Goal: Transaction & Acquisition: Purchase product/service

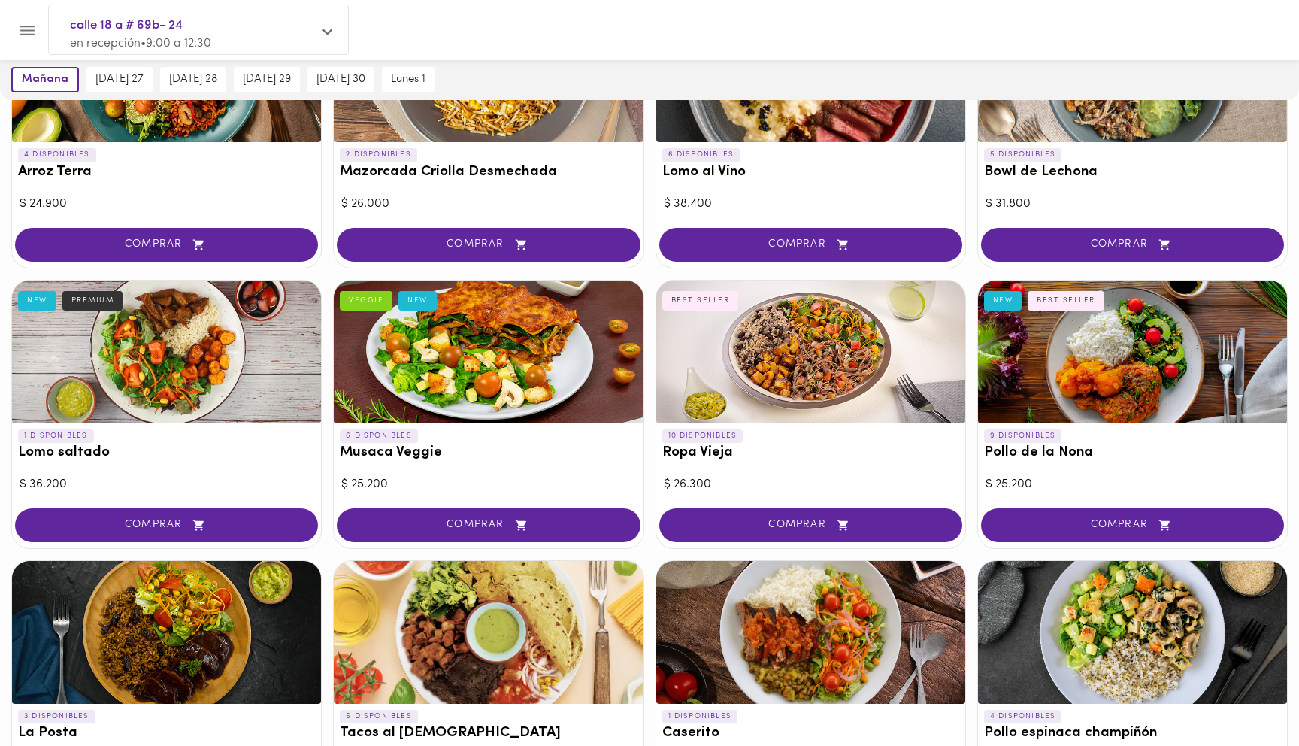
scroll to position [223, 0]
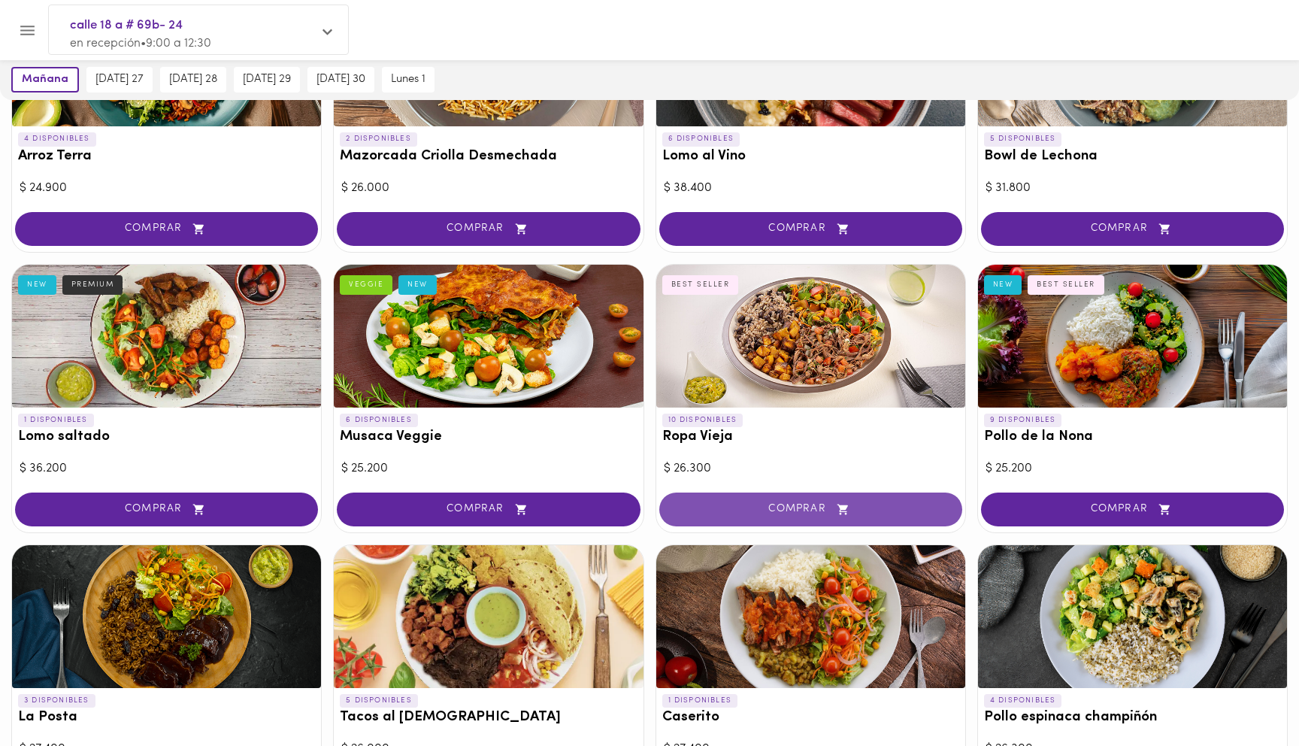
click at [866, 501] on button "COMPRAR" at bounding box center [810, 509] width 303 height 34
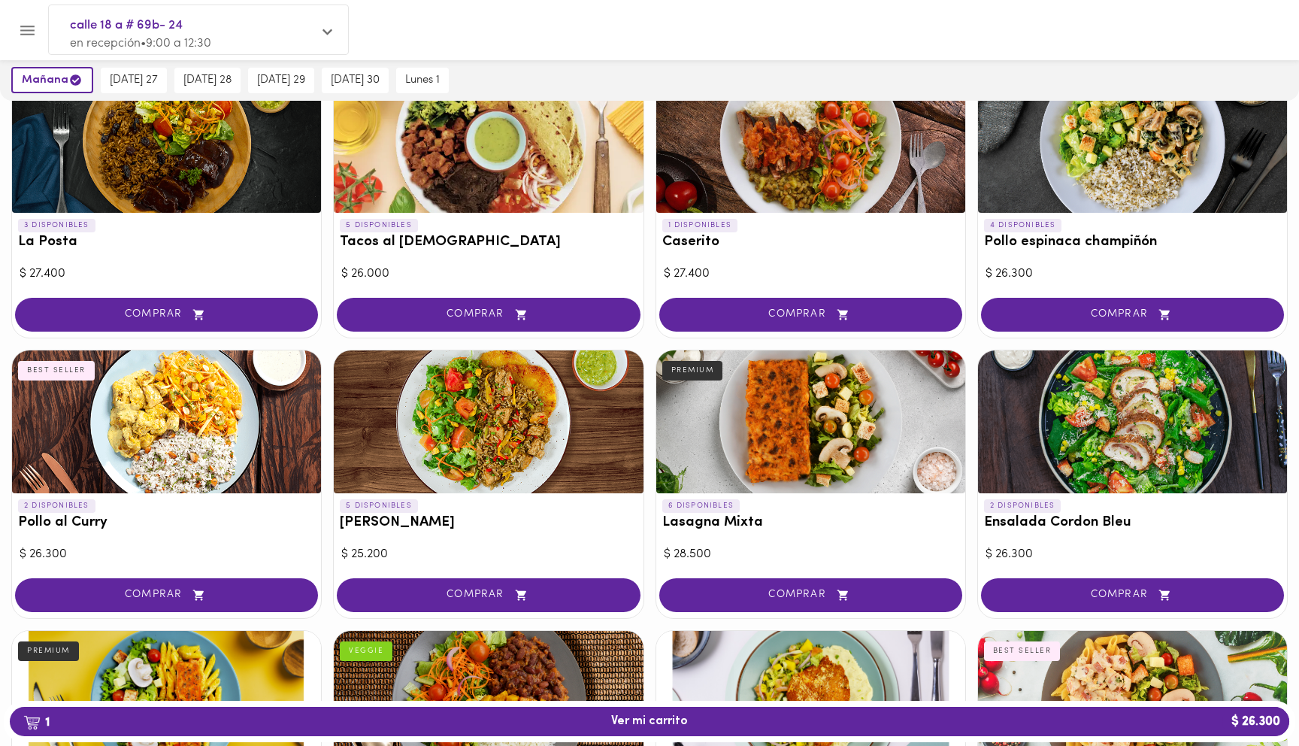
scroll to position [741, 0]
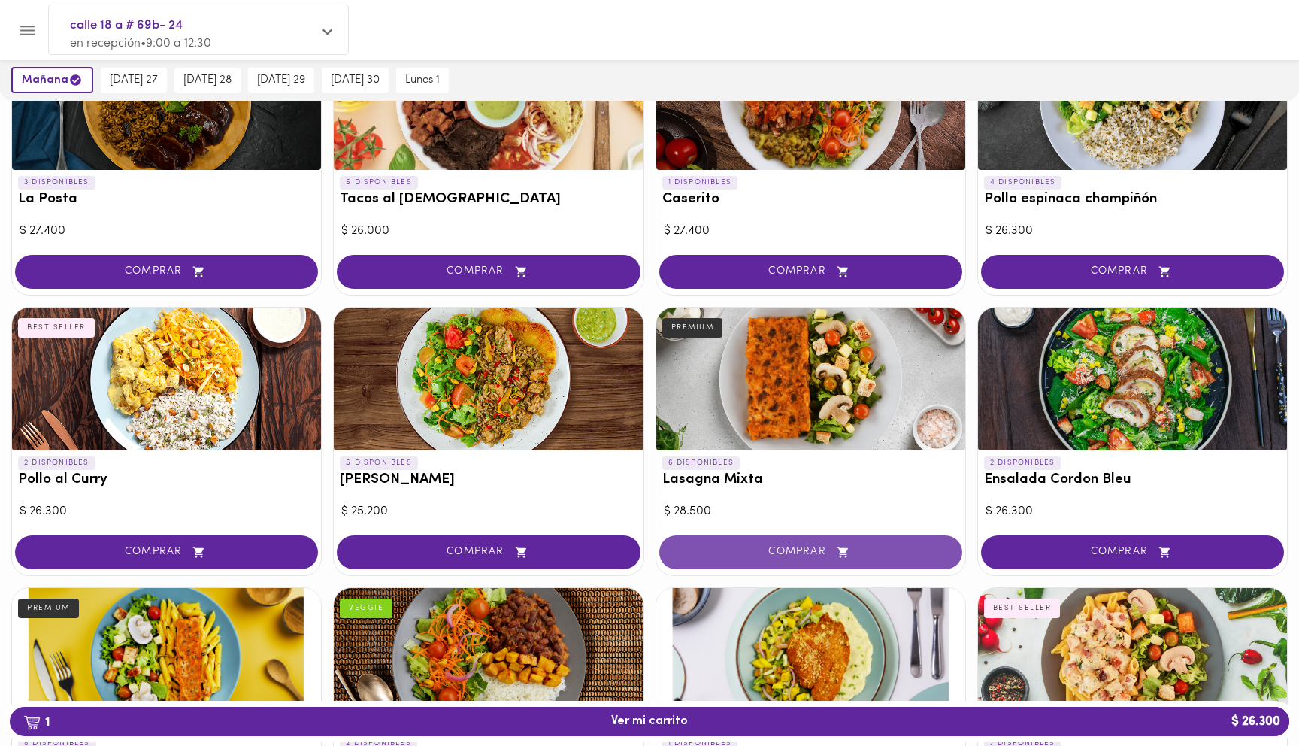
click at [826, 549] on span "COMPRAR" at bounding box center [810, 552] width 265 height 13
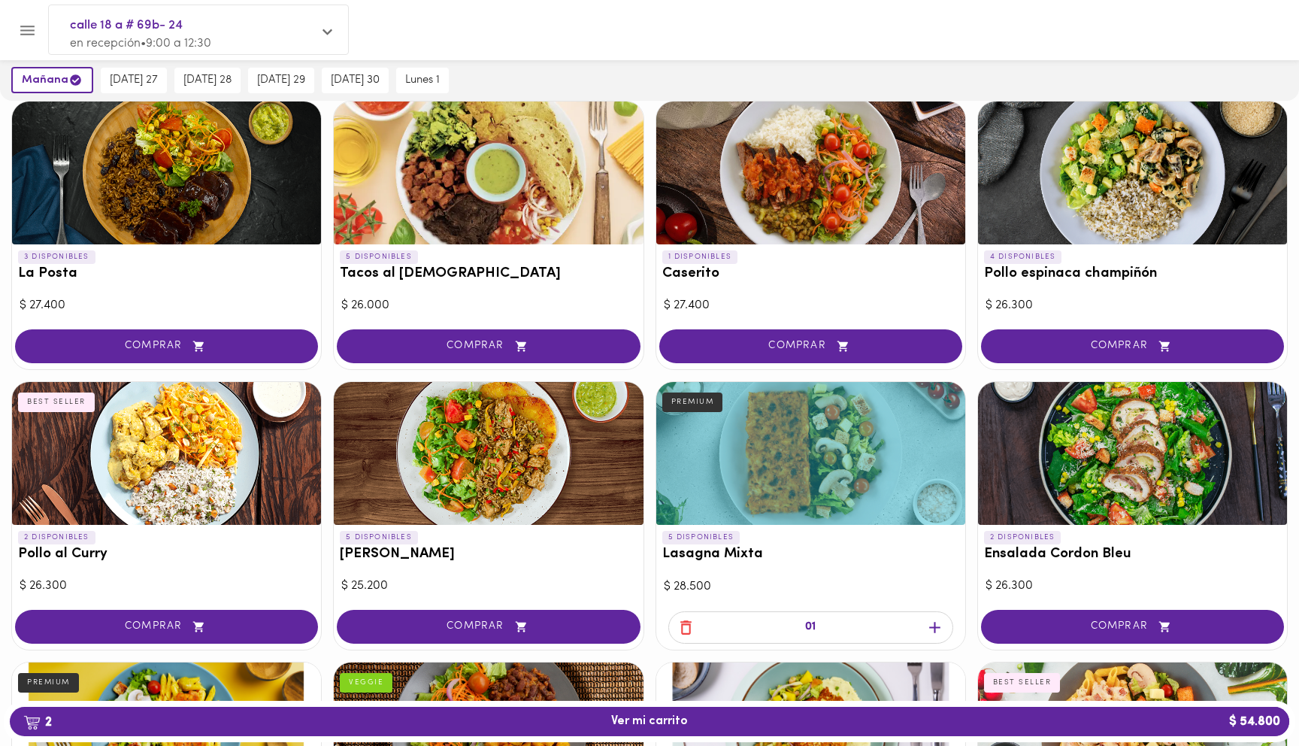
scroll to position [704, 0]
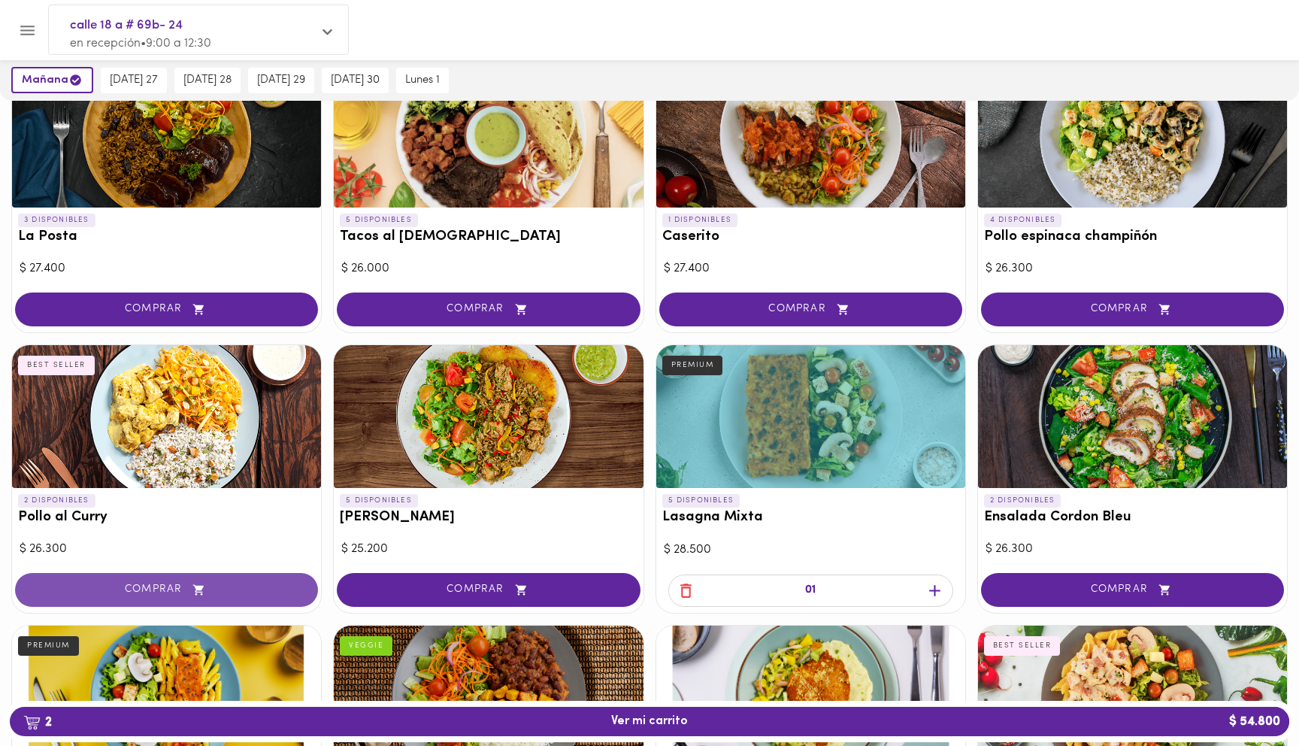
click at [151, 590] on span "COMPRAR" at bounding box center [166, 589] width 265 height 13
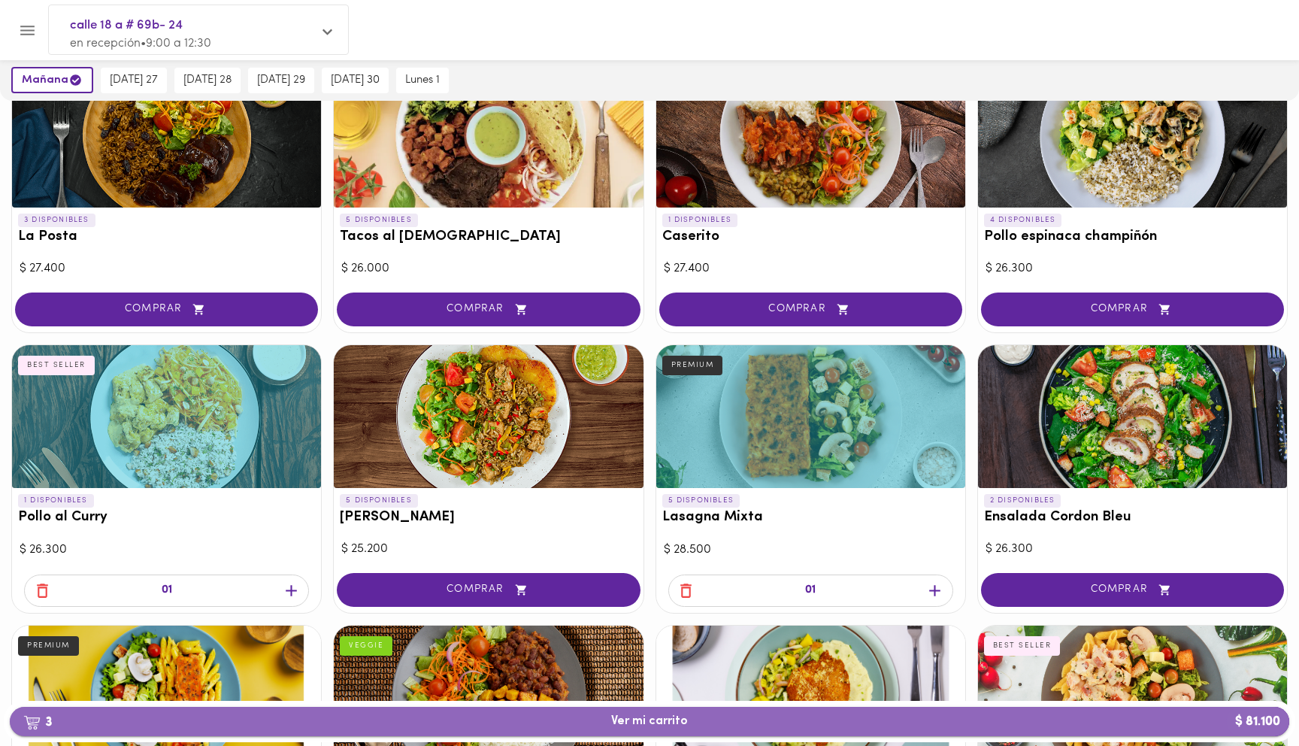
click at [693, 716] on span "3 Ver mi carrito $ 81.100" at bounding box center [650, 721] width 1256 height 14
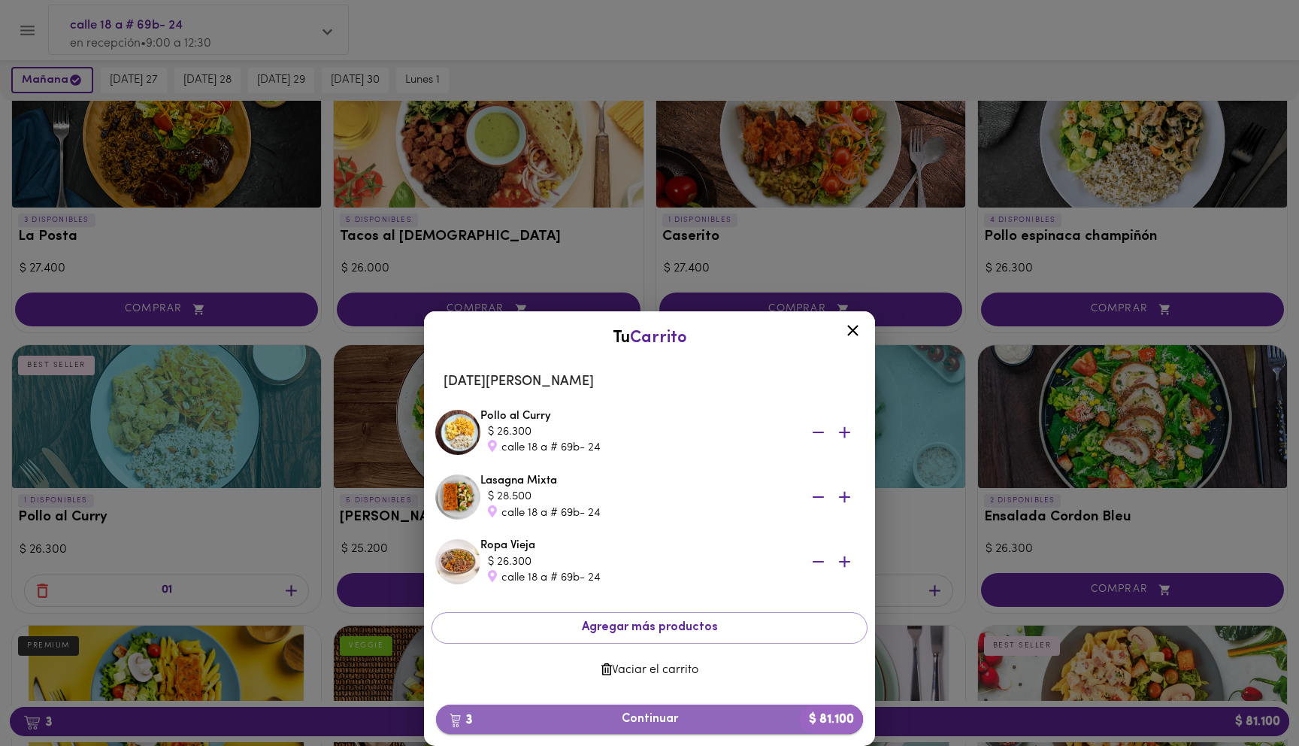
click at [639, 718] on span "3 Continuar $ 81.100" at bounding box center [649, 719] width 403 height 14
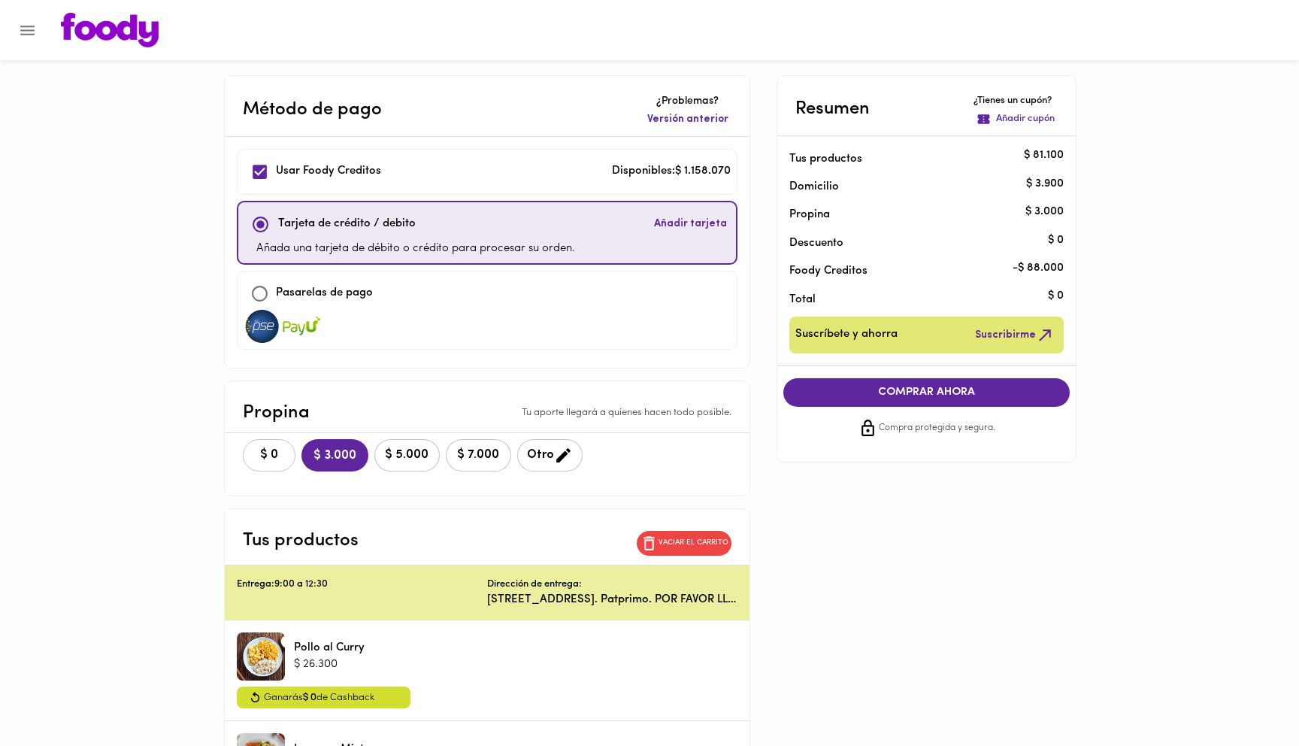
click at [268, 463] on button "$ 0" at bounding box center [269, 455] width 53 height 32
click at [920, 395] on span "COMPRAR AHORA" at bounding box center [926, 393] width 257 height 14
